Goal: Information Seeking & Learning: Learn about a topic

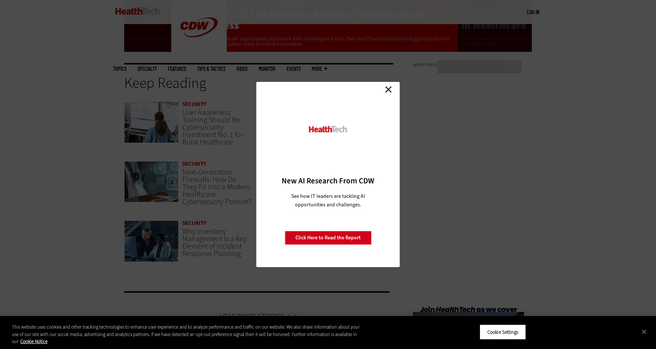
scroll to position [1557, 0]
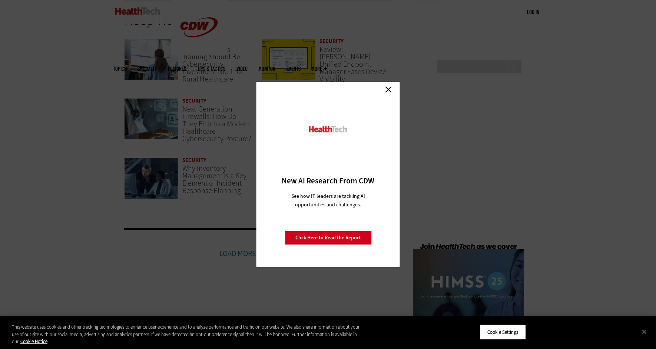
click at [388, 86] on link "Close" at bounding box center [388, 89] width 11 height 11
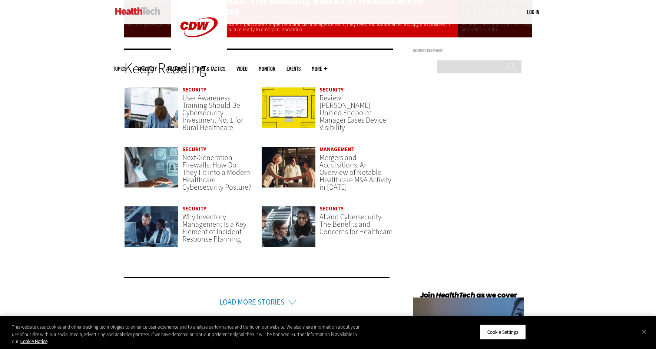
scroll to position [1512, 0]
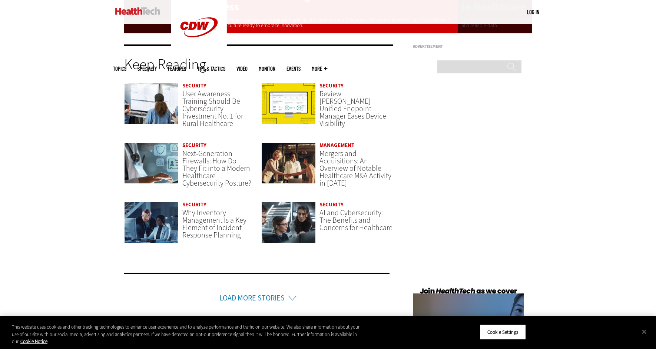
click at [259, 299] on link "Load More Stories" at bounding box center [251, 298] width 65 height 10
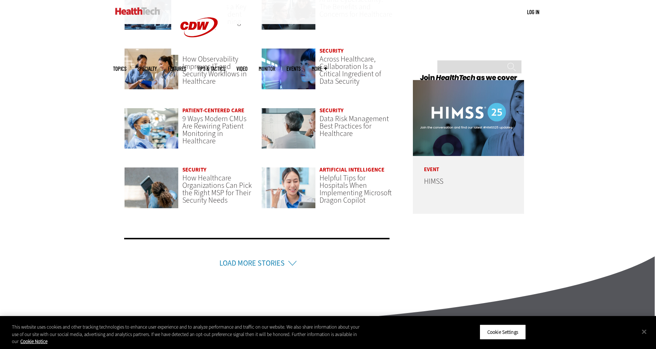
scroll to position [1735, 0]
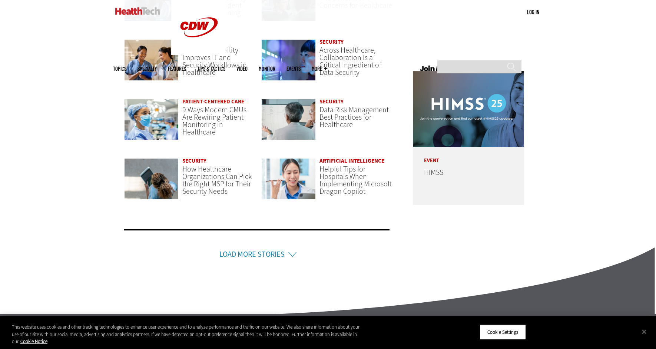
click at [262, 257] on link "Load More Stories" at bounding box center [251, 254] width 65 height 10
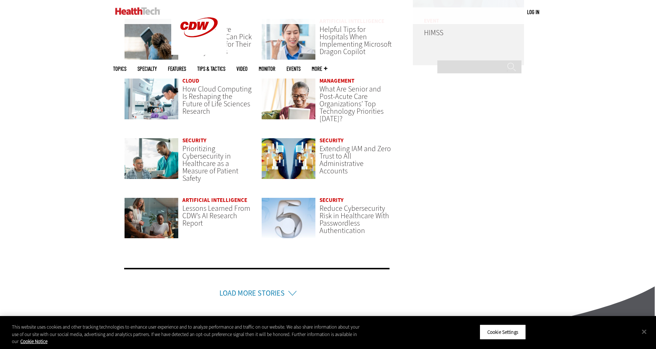
scroll to position [1883, 0]
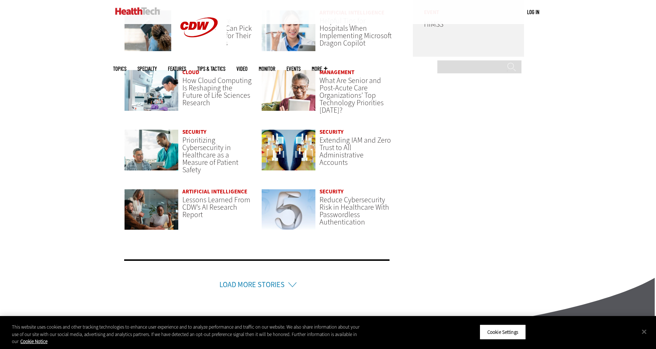
click at [257, 284] on link "Load More Stories" at bounding box center [251, 285] width 65 height 10
click at [252, 281] on link "Load More Stories" at bounding box center [251, 285] width 65 height 10
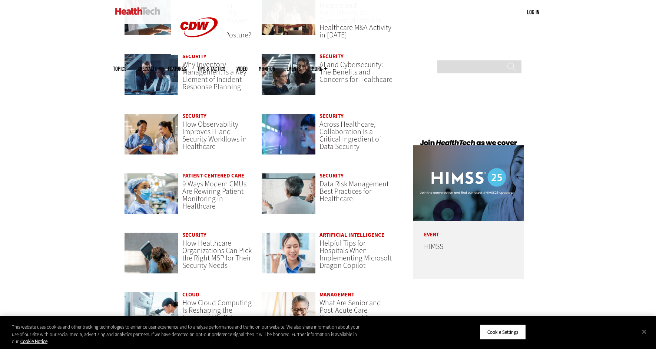
scroll to position [1401, 0]
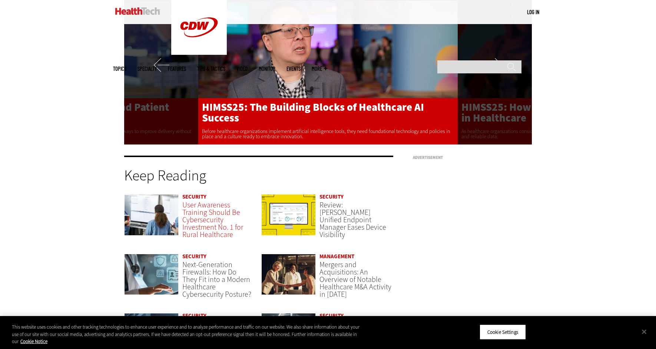
click at [204, 221] on span "User Awareness Training Should Be Cybersecurity Investment No. 1 for Rural Heal…" at bounding box center [212, 220] width 61 height 40
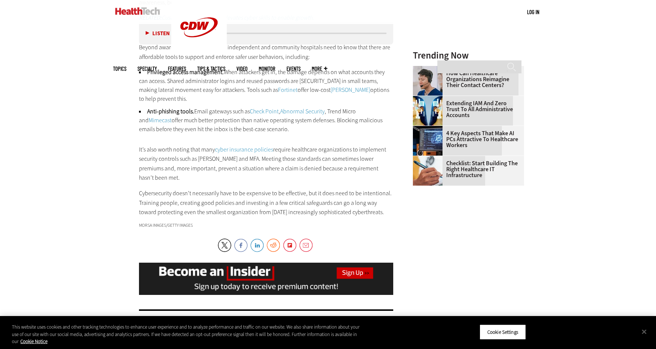
scroll to position [1001, 0]
